Goal: Task Accomplishment & Management: Manage account settings

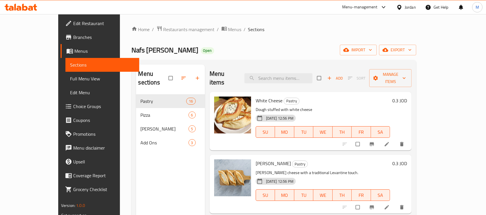
click at [401, 2] on div "Jordan" at bounding box center [405, 7] width 29 height 14
click at [411, 12] on div "Jordan" at bounding box center [405, 7] width 29 height 14
click at [407, 11] on div "Jordan" at bounding box center [405, 7] width 29 height 14
click at [407, 14] on body "​ Menu-management Jordan Get Help M Edit Restaurant Branches Menus Sections Ful…" at bounding box center [243, 114] width 486 height 201
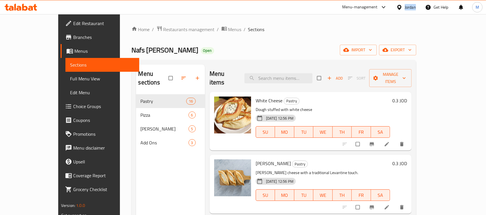
click at [398, 10] on icon at bounding box center [399, 7] width 6 height 6
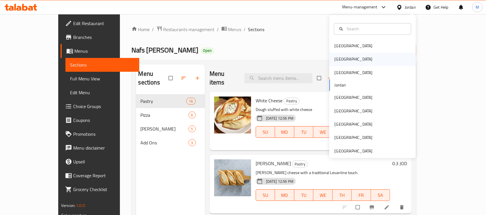
click at [361, 60] on div "[GEOGRAPHIC_DATA]" at bounding box center [372, 59] width 86 height 13
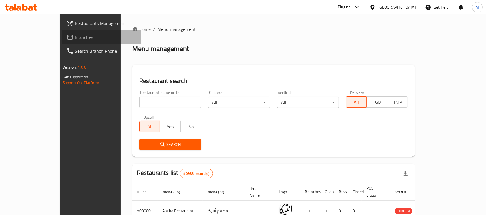
click at [75, 35] on span "Branches" at bounding box center [106, 37] width 62 height 7
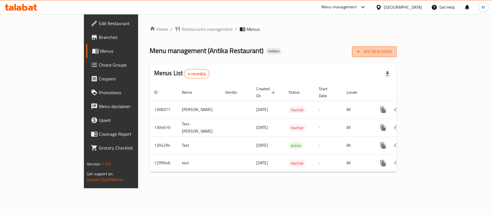
click at [392, 54] on span "Add New Menu" at bounding box center [373, 51] width 35 height 7
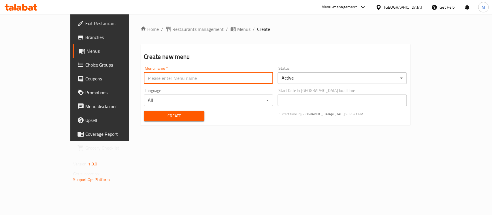
click at [157, 82] on input "text" at bounding box center [208, 78] width 129 height 12
type input "31\8\2025"
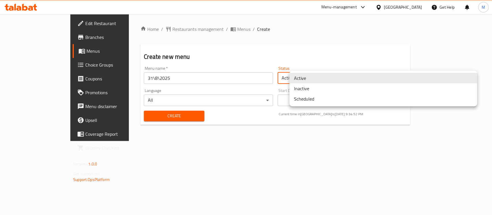
click at [305, 80] on body "​ Menu-management Egypt Get Help M Edit Restaurant Branches Menus Choice Groups…" at bounding box center [246, 114] width 492 height 201
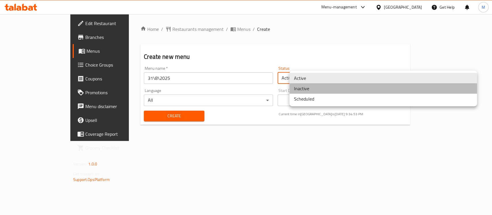
click at [309, 90] on li "Inactive" at bounding box center [382, 88] width 187 height 10
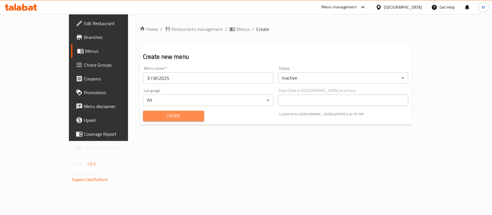
click at [149, 113] on span "Create" at bounding box center [173, 115] width 52 height 7
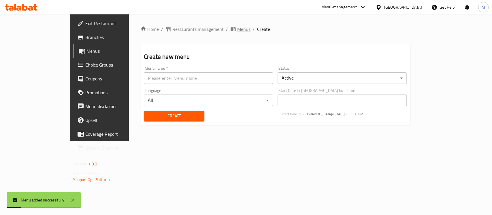
click at [237, 27] on span "Menus" at bounding box center [243, 29] width 13 height 7
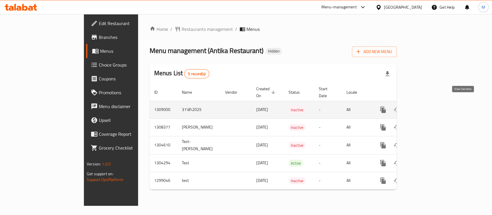
click at [427, 107] on icon "enhanced table" at bounding box center [424, 109] width 5 height 5
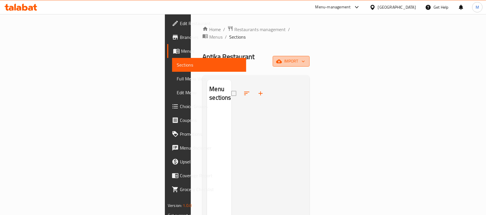
click at [305, 58] on span "import" at bounding box center [291, 61] width 28 height 7
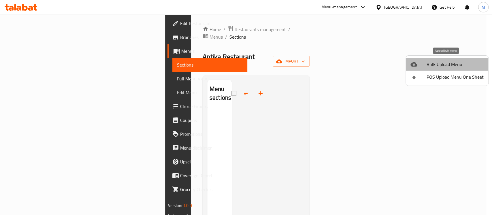
click at [450, 64] on span "Bulk Upload Menu" at bounding box center [454, 64] width 57 height 7
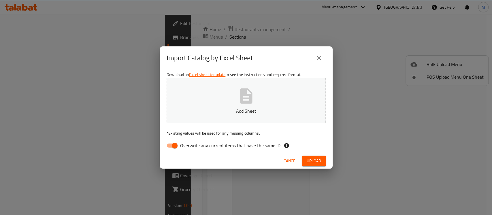
click at [229, 144] on span "Overwrite any current items that have the same ID." at bounding box center [230, 145] width 101 height 7
click at [191, 144] on input "Overwrite any current items that have the same ID." at bounding box center [174, 145] width 33 height 11
checkbox input "false"
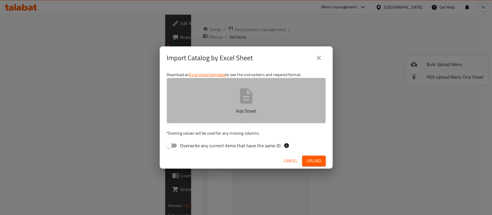
click at [234, 107] on p "Add Sheet" at bounding box center [245, 110] width 141 height 7
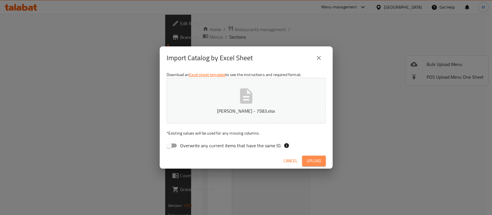
click at [309, 161] on span "Upload" at bounding box center [313, 160] width 14 height 7
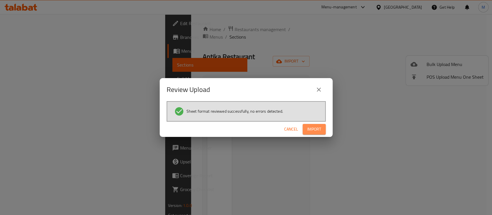
click at [319, 133] on button "Import" at bounding box center [313, 129] width 23 height 11
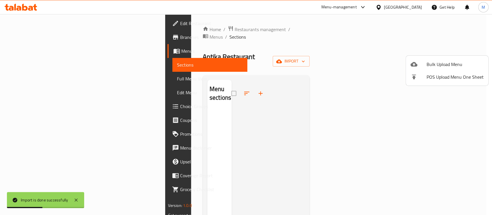
click at [257, 89] on div at bounding box center [246, 107] width 492 height 215
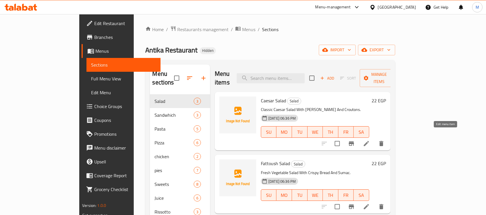
click at [369, 140] on icon at bounding box center [366, 143] width 7 height 7
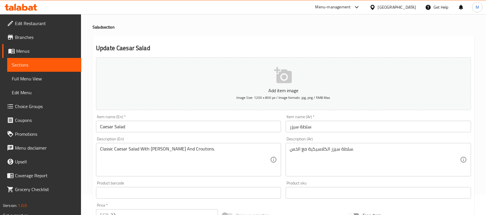
scroll to position [21, 0]
click at [204, 123] on input "Caesar Salad" at bounding box center [188, 126] width 185 height 12
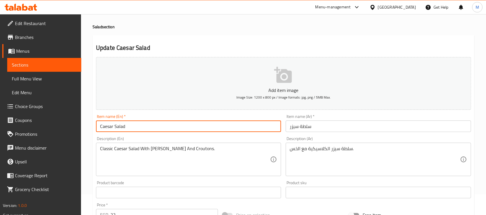
click at [204, 123] on input "Caesar Salad" at bounding box center [188, 126] width 185 height 12
click at [304, 122] on input "سلطة سيزر" at bounding box center [377, 126] width 185 height 12
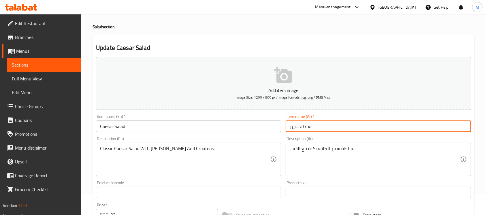
click at [304, 122] on input "سلطة سيزر" at bounding box center [377, 126] width 185 height 12
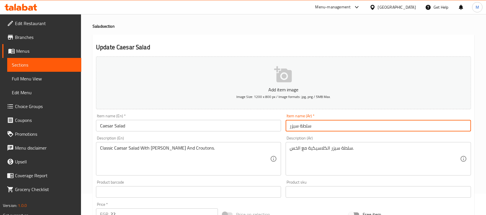
scroll to position [0, 0]
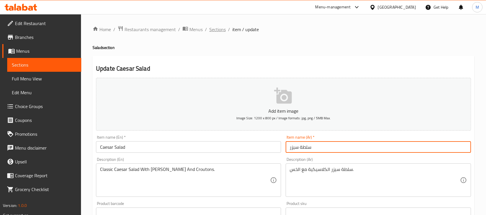
click at [223, 28] on span "Sections" at bounding box center [217, 29] width 16 height 7
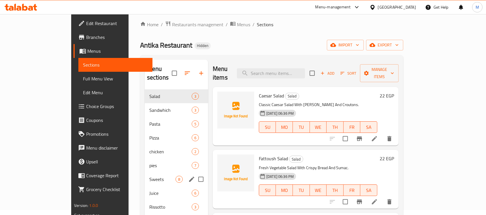
scroll to position [3, 0]
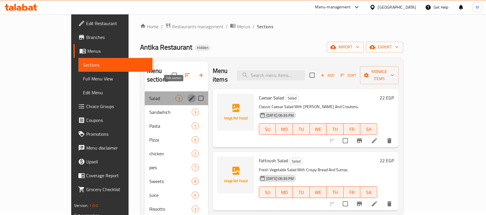
click at [188, 95] on icon "edit" at bounding box center [191, 98] width 7 height 7
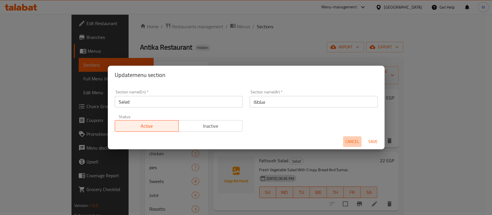
click at [352, 139] on span "Cancel" at bounding box center [352, 141] width 14 height 7
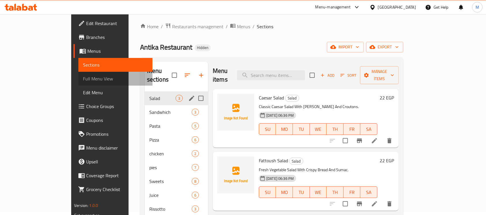
click at [78, 73] on link "Full Menu View" at bounding box center [115, 79] width 74 height 14
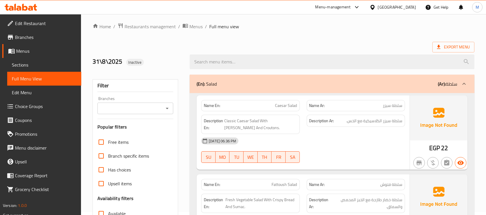
scroll to position [96, 0]
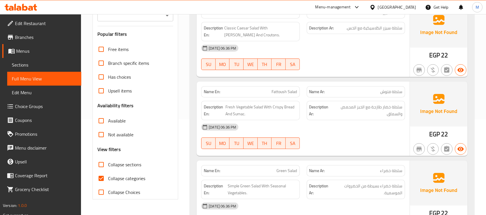
click at [111, 175] on span "Collapse categories" at bounding box center [126, 178] width 37 height 7
click at [108, 174] on input "Collapse categories" at bounding box center [101, 178] width 14 height 14
checkbox input "false"
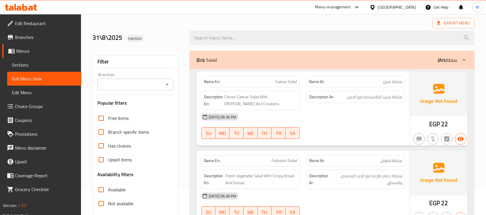
scroll to position [43, 0]
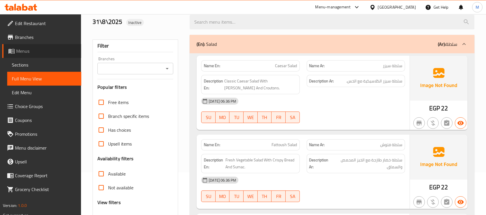
click at [33, 50] on span "Menus" at bounding box center [46, 51] width 60 height 7
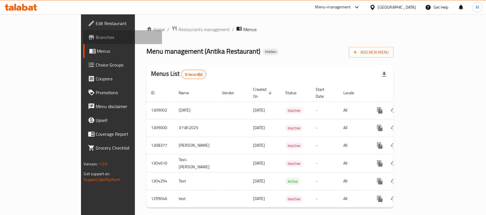
click at [83, 31] on link "Branches" at bounding box center [122, 37] width 79 height 14
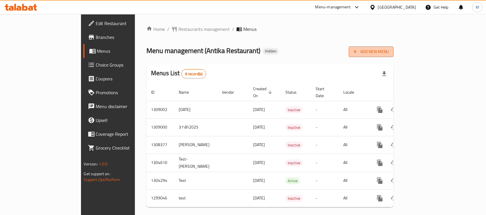
click at [388, 50] on span "Add New Menu" at bounding box center [370, 51] width 35 height 7
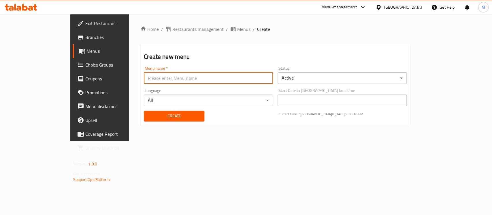
click at [233, 77] on input "text" at bounding box center [208, 78] width 129 height 12
type input "31-8-2067"
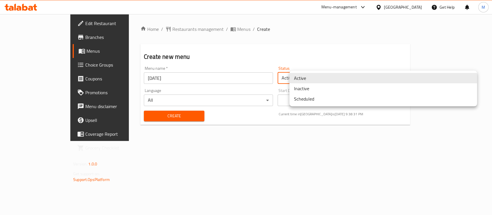
click at [314, 74] on body "​ Menu-management Egypt Get Help M Edit Restaurant Branches Menus Choice Groups…" at bounding box center [246, 114] width 492 height 201
click at [307, 50] on div at bounding box center [246, 107] width 492 height 215
click at [301, 82] on body "​ Menu-management Egypt Get Help M Edit Restaurant Branches Menus Choice Groups…" at bounding box center [246, 114] width 492 height 201
click at [161, 116] on div at bounding box center [246, 107] width 492 height 215
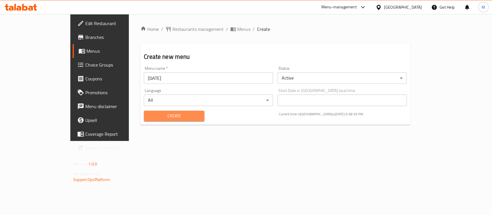
click at [161, 116] on span "Create" at bounding box center [173, 115] width 51 height 7
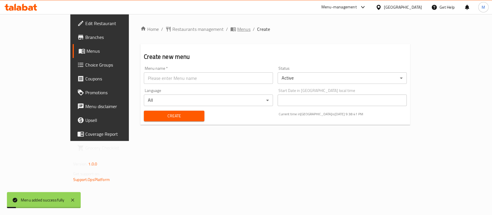
click at [237, 26] on span "Menus" at bounding box center [243, 29] width 13 height 7
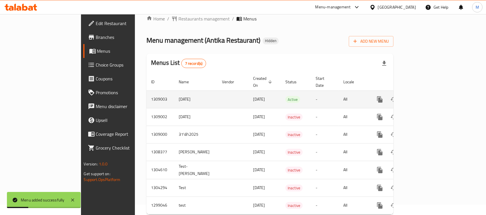
scroll to position [11, 0]
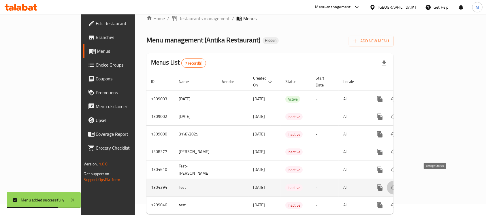
click at [397, 184] on icon "enhanced table" at bounding box center [393, 187] width 7 height 7
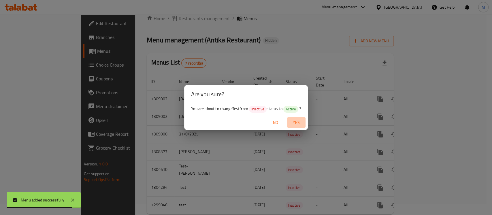
click at [294, 122] on span "Yes" at bounding box center [296, 122] width 14 height 7
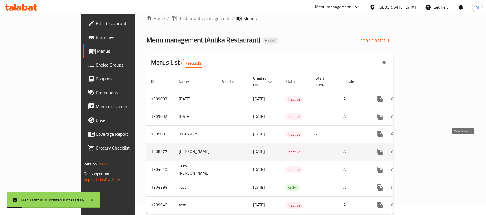
click at [424, 149] on icon "enhanced table" at bounding box center [420, 151] width 5 height 5
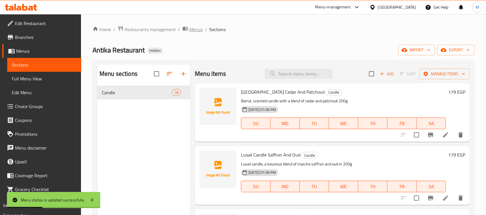
click at [185, 31] on icon "breadcrumb" at bounding box center [185, 29] width 6 height 6
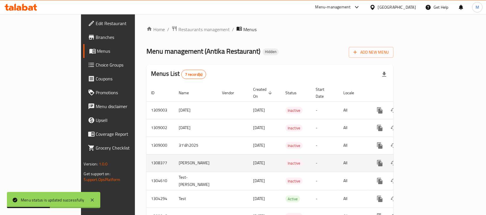
scroll to position [16, 0]
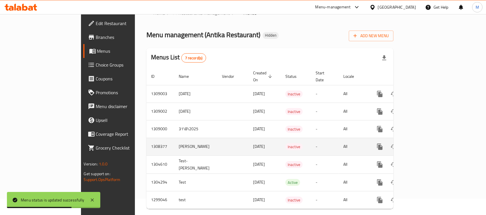
click at [253, 143] on span "27/08/2025" at bounding box center [259, 146] width 12 height 7
click at [424, 143] on icon "enhanced table" at bounding box center [421, 146] width 7 height 7
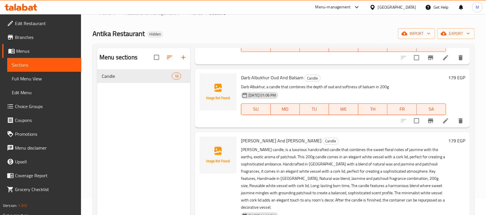
scroll to position [241, 0]
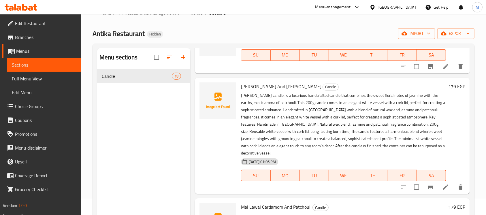
click at [442, 189] on icon at bounding box center [445, 186] width 7 height 7
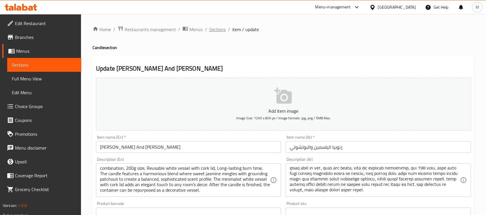
click at [215, 31] on span "Sections" at bounding box center [217, 29] width 16 height 7
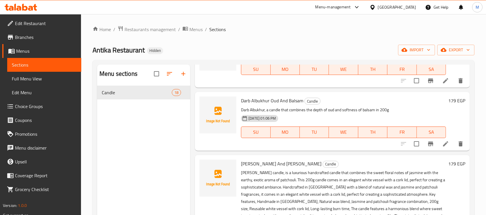
scroll to position [240, 0]
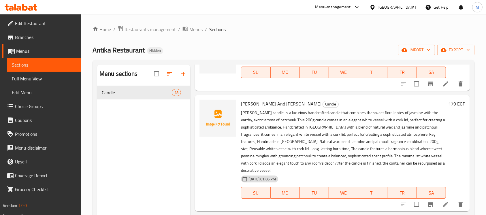
click at [289, 136] on p "Zenobia candle, is a luxurious handcrafted candle that combines the sweet flora…" at bounding box center [343, 141] width 205 height 65
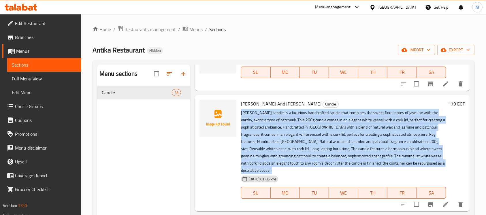
click at [289, 136] on p "Zenobia candle, is a luxurious handcrafted candle that combines the sweet flora…" at bounding box center [343, 141] width 205 height 65
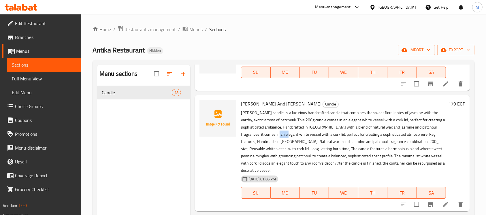
click at [289, 136] on p "Zenobia candle, is a luxurious handcrafted candle that combines the sweet flora…" at bounding box center [343, 141] width 205 height 65
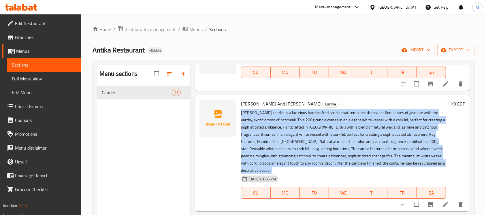
click at [289, 136] on p "Zenobia candle, is a luxurious handcrafted candle that combines the sweet flora…" at bounding box center [343, 141] width 205 height 65
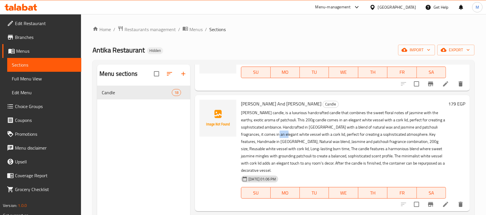
click at [289, 136] on p "Zenobia candle, is a luxurious handcrafted candle that combines the sweet flora…" at bounding box center [343, 141] width 205 height 65
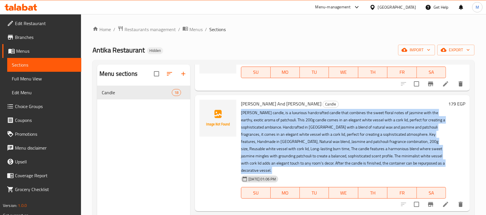
click at [289, 136] on p "Zenobia candle, is a luxurious handcrafted candle that combines the sweet flora…" at bounding box center [343, 141] width 205 height 65
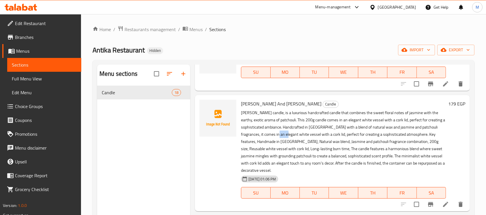
click at [289, 136] on p "Zenobia candle, is a luxurious handcrafted candle that combines the sweet flora…" at bounding box center [343, 141] width 205 height 65
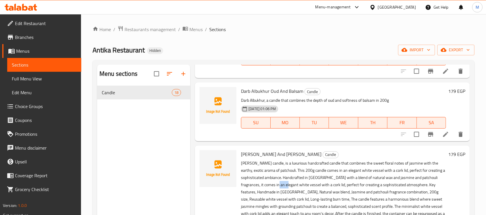
scroll to position [189, 0]
drag, startPoint x: 289, startPoint y: 136, endPoint x: 197, endPoint y: 30, distance: 140.6
click at [197, 30] on span "Menus" at bounding box center [195, 29] width 13 height 7
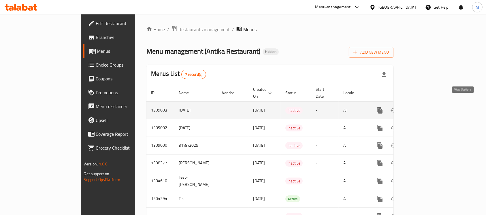
click at [428, 108] on link "enhanced table" at bounding box center [421, 110] width 14 height 14
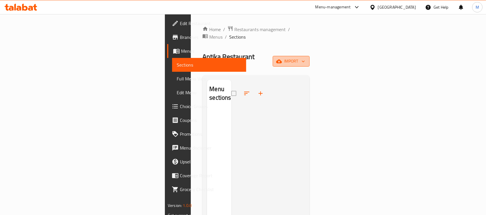
click at [305, 58] on span "import" at bounding box center [291, 61] width 28 height 7
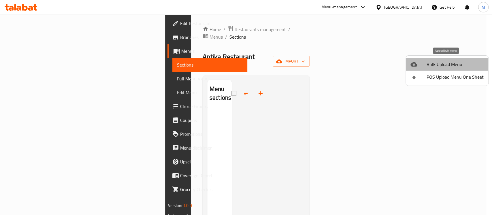
click at [421, 58] on li "Bulk Upload Menu" at bounding box center [446, 64] width 82 height 13
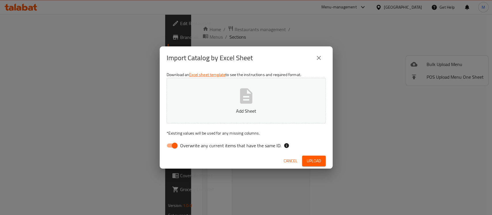
click at [253, 144] on span "Overwrite any current items that have the same ID." at bounding box center [230, 145] width 101 height 7
click at [191, 144] on input "Overwrite any current items that have the same ID." at bounding box center [174, 145] width 33 height 11
checkbox input "false"
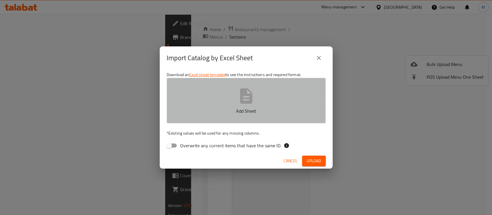
click at [255, 95] on button "Add Sheet" at bounding box center [245, 100] width 159 height 45
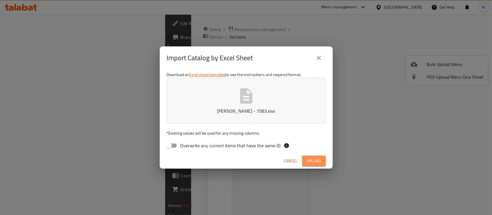
click at [317, 166] on button "Upload" at bounding box center [314, 161] width 24 height 11
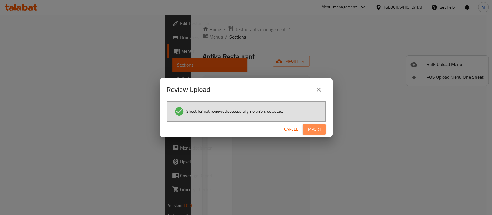
click at [325, 129] on button "Import" at bounding box center [313, 129] width 23 height 11
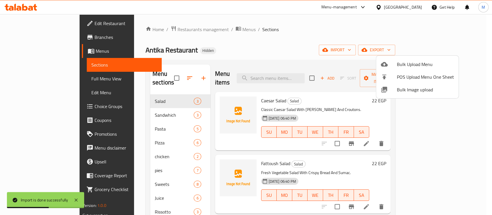
click at [308, 93] on div at bounding box center [246, 107] width 492 height 215
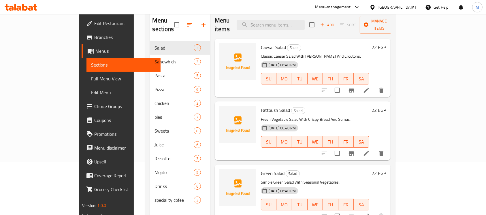
scroll to position [53, 0]
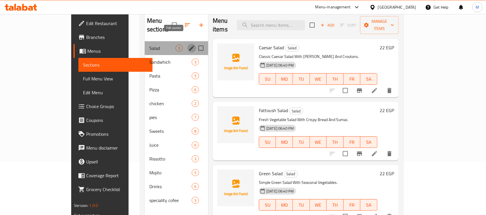
click at [189, 45] on icon "edit" at bounding box center [191, 47] width 5 height 5
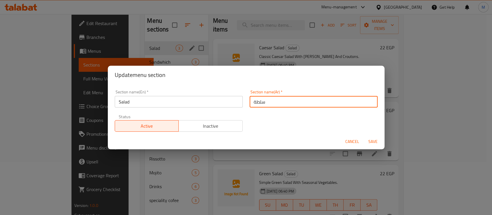
click at [270, 105] on input "سلطة" at bounding box center [313, 102] width 128 height 12
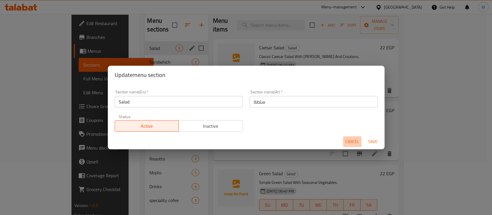
click at [352, 140] on span "Cancel" at bounding box center [352, 141] width 14 height 7
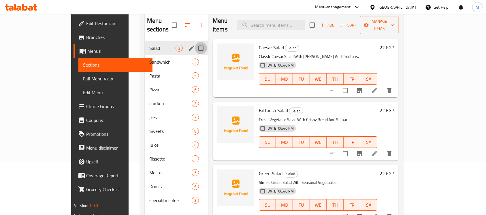
click at [195, 42] on input "Menu sections" at bounding box center [201, 48] width 12 height 12
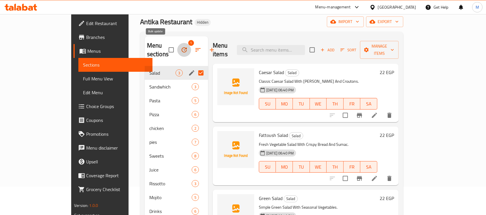
click at [177, 44] on button "button" at bounding box center [184, 50] width 14 height 14
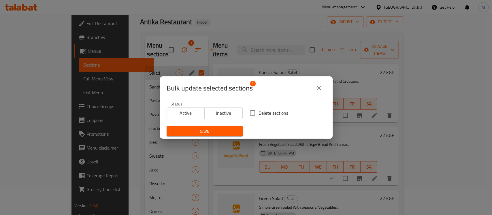
drag, startPoint x: 310, startPoint y: 92, endPoint x: 315, endPoint y: 90, distance: 5.8
click at [315, 90] on div "Bulk update selected sections 1" at bounding box center [245, 88] width 159 height 14
click at [315, 90] on icon "close" at bounding box center [318, 87] width 7 height 7
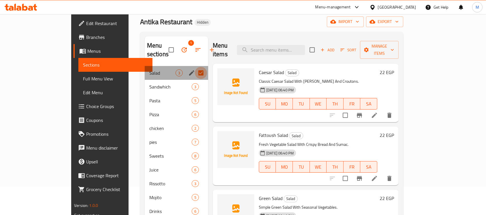
click at [195, 67] on input "Menu sections" at bounding box center [201, 73] width 12 height 12
checkbox input "false"
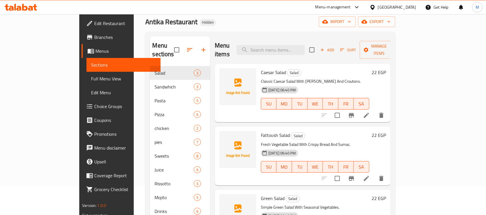
scroll to position [0, 0]
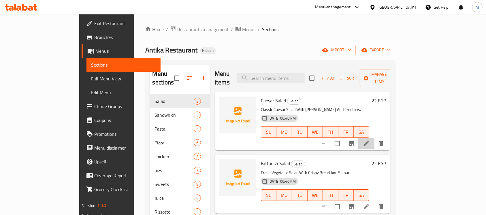
click at [374, 139] on li at bounding box center [366, 143] width 16 height 10
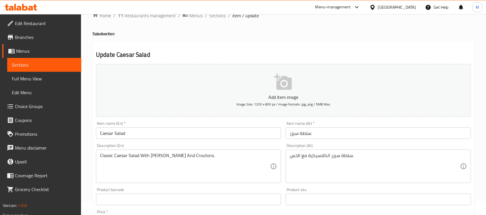
scroll to position [15, 0]
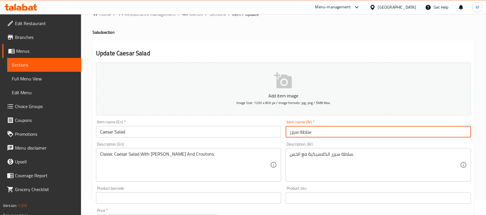
click at [309, 135] on input "سلطة سيزر" at bounding box center [377, 132] width 185 height 12
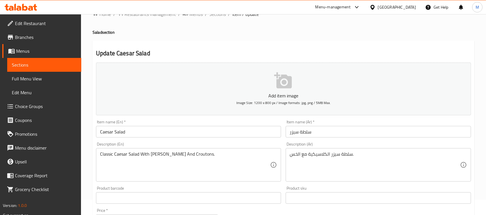
click at [333, 147] on div "Description (Ar) سلطة سيزر الكلاسيكية مع الخس. Description (Ar)" at bounding box center [377, 161] width 185 height 39
click at [333, 149] on div "سلطة سيزر الكلاسيكية مع الخس. Description (Ar)" at bounding box center [377, 164] width 185 height 33
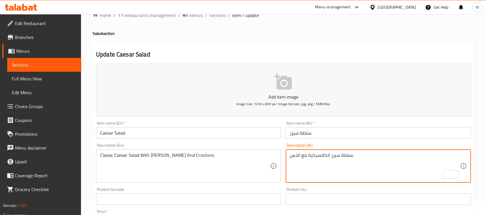
scroll to position [2, 0]
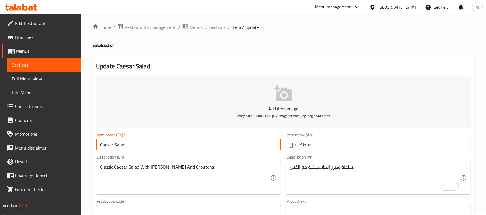
click at [260, 145] on input "Caesar Salad" at bounding box center [188, 145] width 185 height 12
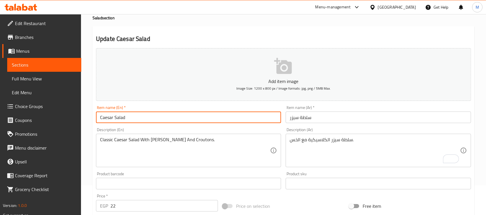
scroll to position [31, 0]
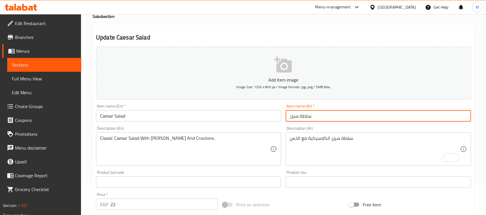
click at [313, 117] on input "سلطة سيزر" at bounding box center [377, 116] width 185 height 12
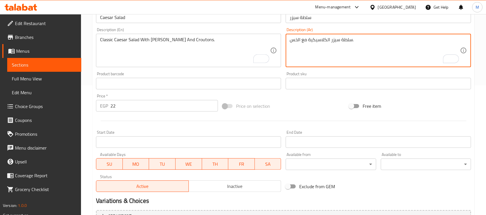
scroll to position [130, 0]
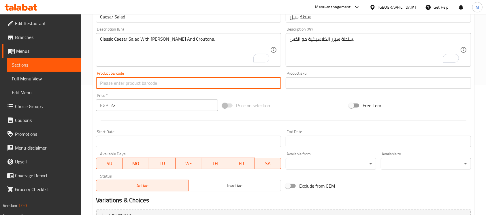
click at [187, 88] on input "text" at bounding box center [188, 83] width 185 height 12
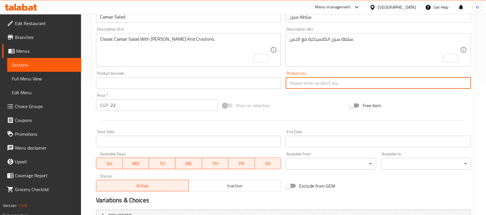
click at [308, 83] on input "text" at bounding box center [377, 83] width 185 height 12
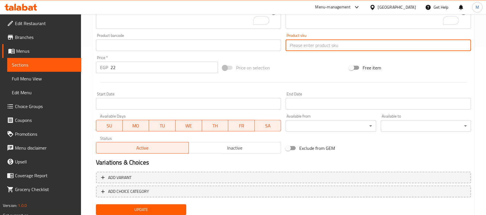
scroll to position [168, 0]
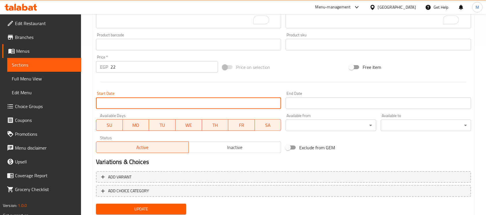
click at [168, 103] on input "Start Date" at bounding box center [188, 103] width 185 height 12
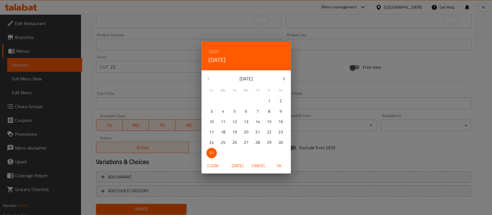
click at [158, 82] on div "2025 Sun, Aug 31 August 2025 Su Mo Tu We Th Fr Sa 27 28 29 30 31 1 2 3 4 5 6 7 …" at bounding box center [246, 107] width 492 height 215
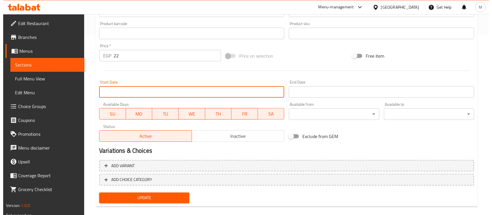
scroll to position [187, 0]
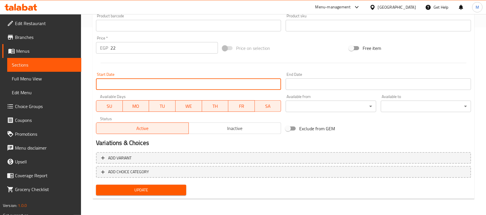
click at [207, 86] on input "Start Date" at bounding box center [188, 84] width 185 height 12
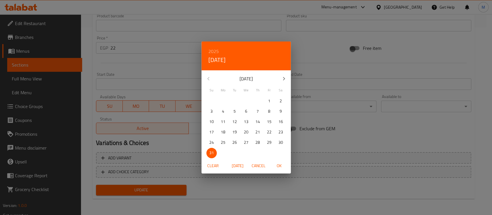
click at [155, 73] on div "2025 Sun, Aug 31 August 2025 Su Mo Tu We Th Fr Sa 27 28 29 30 31 1 2 3 4 5 6 7 …" at bounding box center [246, 107] width 492 height 215
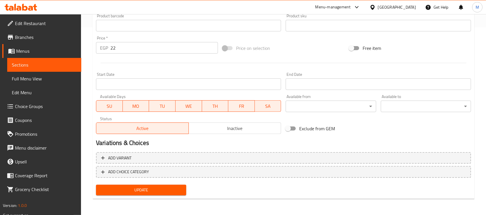
click at [204, 65] on div at bounding box center [283, 63] width 379 height 14
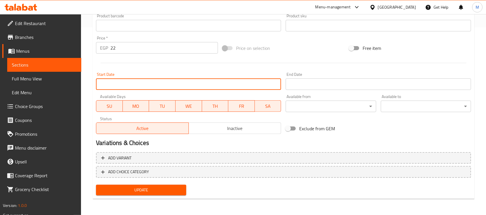
click at [198, 85] on input "Start Date" at bounding box center [188, 84] width 185 height 12
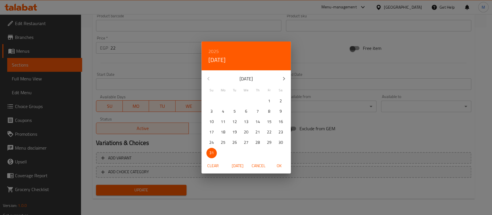
click at [151, 68] on div "2025 Sun, Aug 31 August 2025 Su Mo Tu We Th Fr Sa 27 28 29 30 31 1 2 3 4 5 6 7 …" at bounding box center [246, 107] width 492 height 215
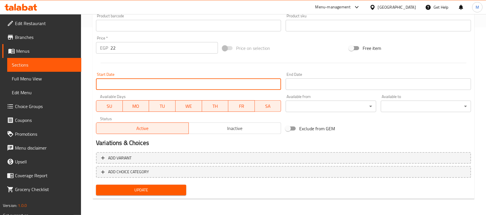
click at [149, 84] on input "Start Date" at bounding box center [188, 84] width 185 height 12
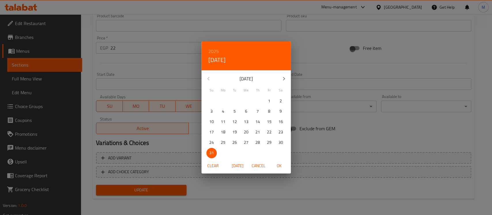
click at [334, 84] on div "2025 Sun, Aug 31 August 2025 Su Mo Tu We Th Fr Sa 27 28 29 30 31 1 2 3 4 5 6 7 …" at bounding box center [246, 107] width 492 height 215
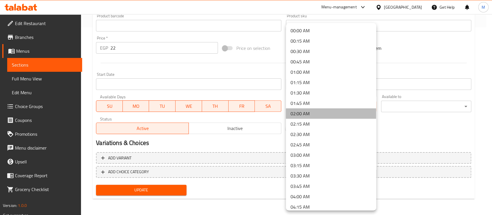
click at [334, 112] on li "02:00 AM" at bounding box center [331, 113] width 90 height 10
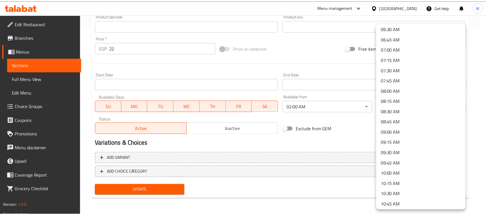
scroll to position [281, 0]
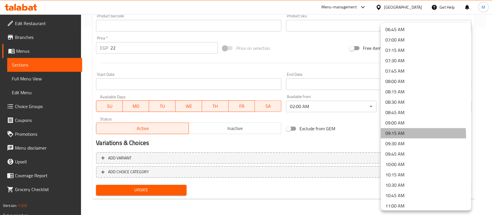
click at [392, 136] on li "09:15 AM" at bounding box center [425, 133] width 90 height 10
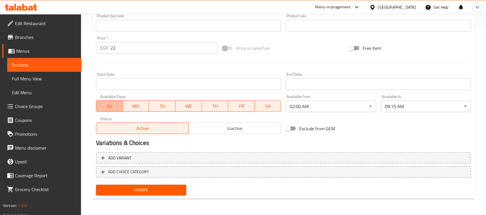
click at [115, 108] on span "SU" at bounding box center [109, 106] width 22 height 8
click at [120, 109] on button "SU" at bounding box center [109, 106] width 27 height 12
click at [211, 106] on span "TH" at bounding box center [215, 106] width 22 height 8
click at [191, 105] on span "WE" at bounding box center [189, 106] width 22 height 8
click at [159, 106] on span "TU" at bounding box center [162, 106] width 22 height 8
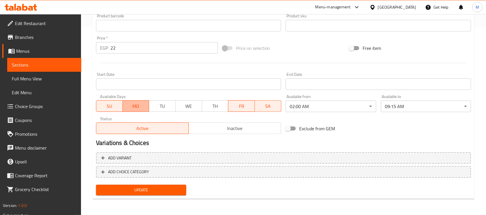
click at [138, 106] on span "MO" at bounding box center [136, 106] width 22 height 8
click at [107, 104] on span "SU" at bounding box center [109, 106] width 22 height 8
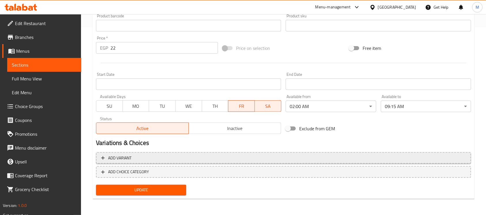
click at [166, 157] on span "Add variant" at bounding box center [283, 157] width 364 height 7
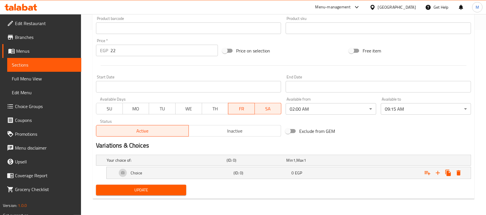
scroll to position [185, 0]
click at [461, 170] on icon "Expand" at bounding box center [458, 173] width 7 height 7
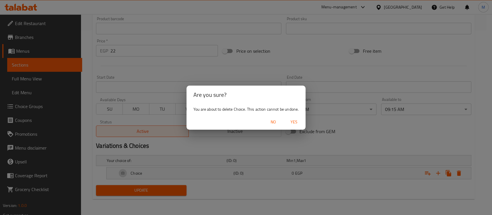
click at [293, 117] on div "No Yes" at bounding box center [245, 121] width 119 height 15
click at [293, 117] on button "Yes" at bounding box center [294, 122] width 18 height 11
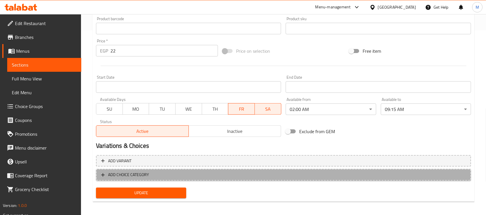
click at [166, 176] on span "ADD CHOICE CATEGORY" at bounding box center [283, 174] width 364 height 7
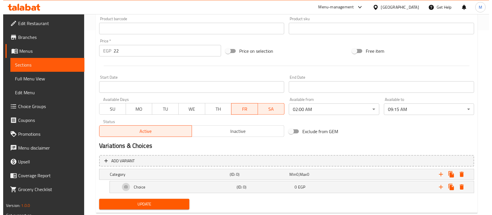
scroll to position [199, 0]
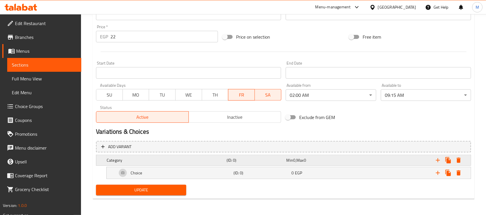
click at [166, 164] on div "Category (ID: 0) Min 0 , Max 0" at bounding box center [284, 160] width 359 height 13
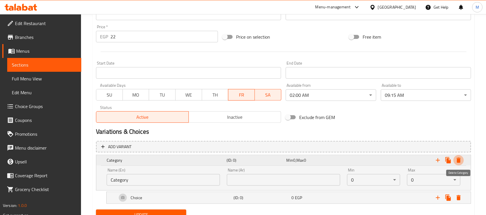
click at [457, 163] on icon "Expand" at bounding box center [458, 160] width 7 height 7
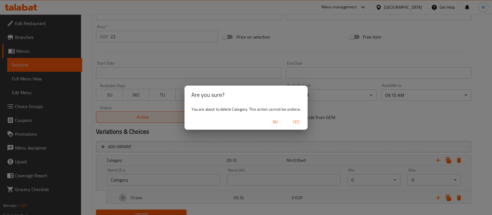
click at [293, 117] on button "Yes" at bounding box center [296, 122] width 18 height 11
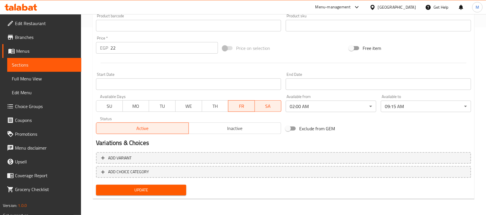
scroll to position [172, 0]
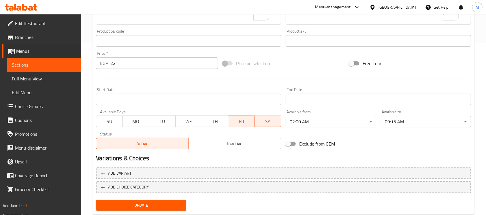
drag, startPoint x: 0, startPoint y: 96, endPoint x: 0, endPoint y: 110, distance: 13.5
click at [0, 109] on ul "Edit Restaurant Branches Menus Sections Full Menu View Edit Menu Choice Groups …" at bounding box center [39, 106] width 86 height 180
drag, startPoint x: 0, startPoint y: 110, endPoint x: 4, endPoint y: 168, distance: 58.3
click at [4, 168] on ul "Edit Restaurant Branches Menus Sections Full Menu View Edit Menu Choice Groups …" at bounding box center [39, 106] width 86 height 180
